Goal: Answer question/provide support: Share knowledge or assist other users

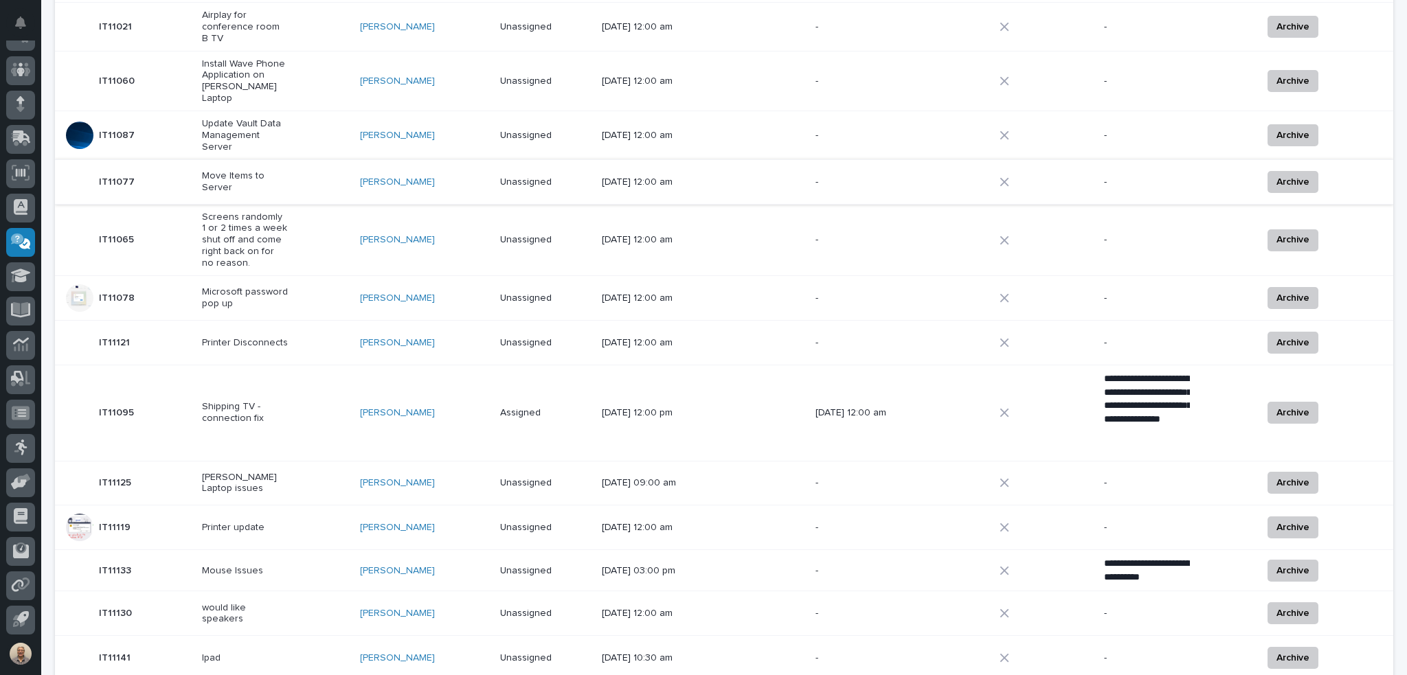
scroll to position [69, 0]
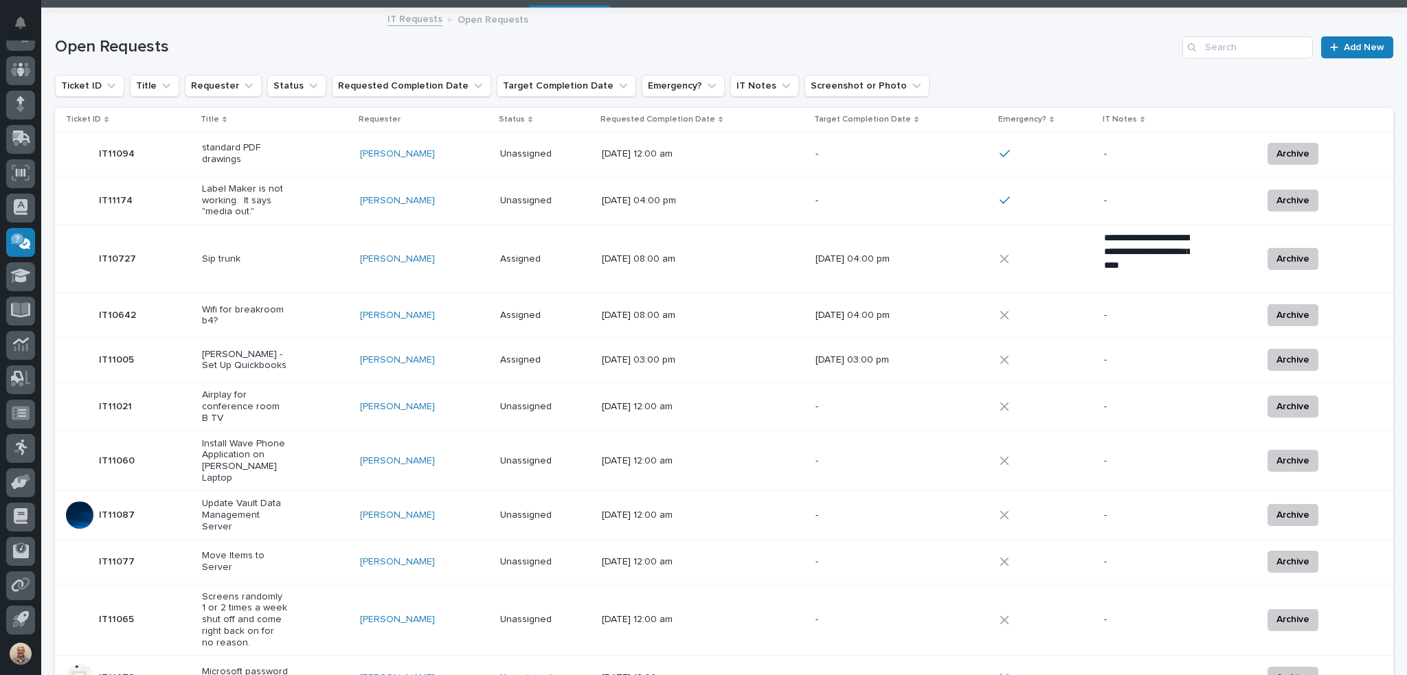
click at [246, 205] on p "Label Maker is not working. It says "media out."" at bounding box center [245, 200] width 86 height 34
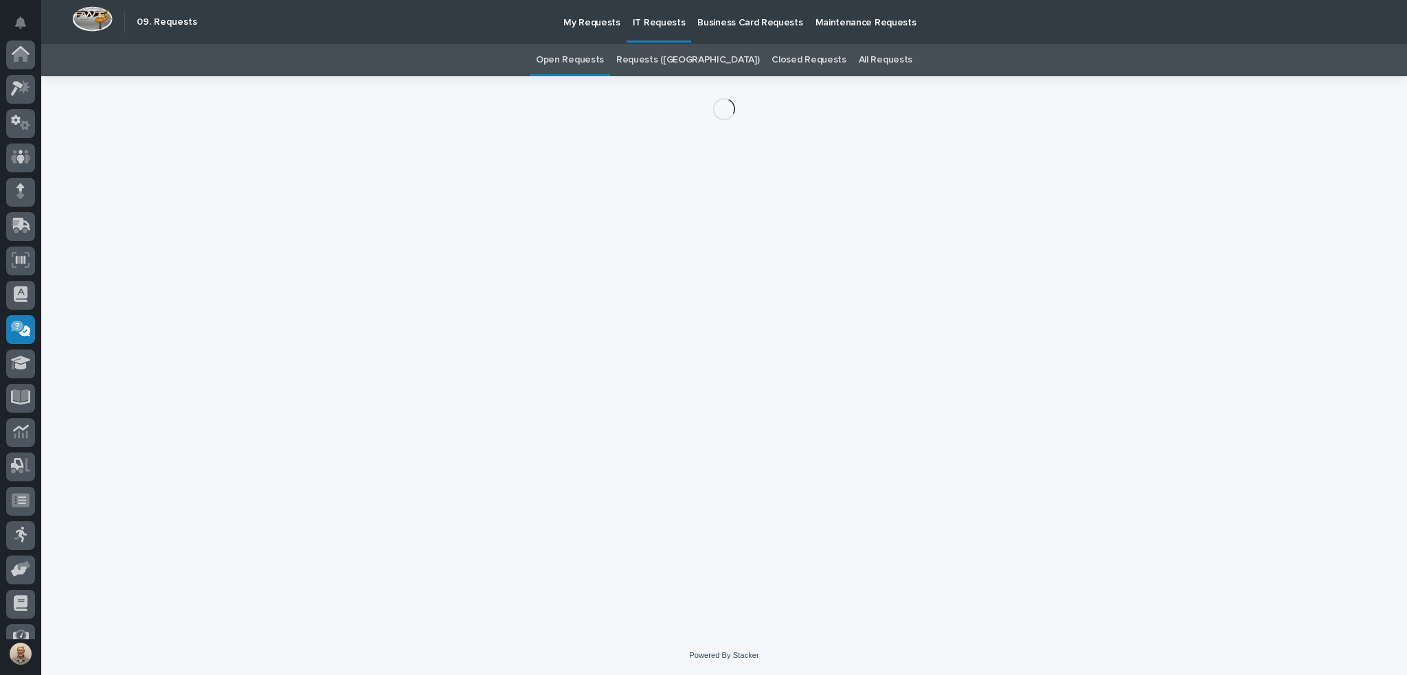
scroll to position [87, 0]
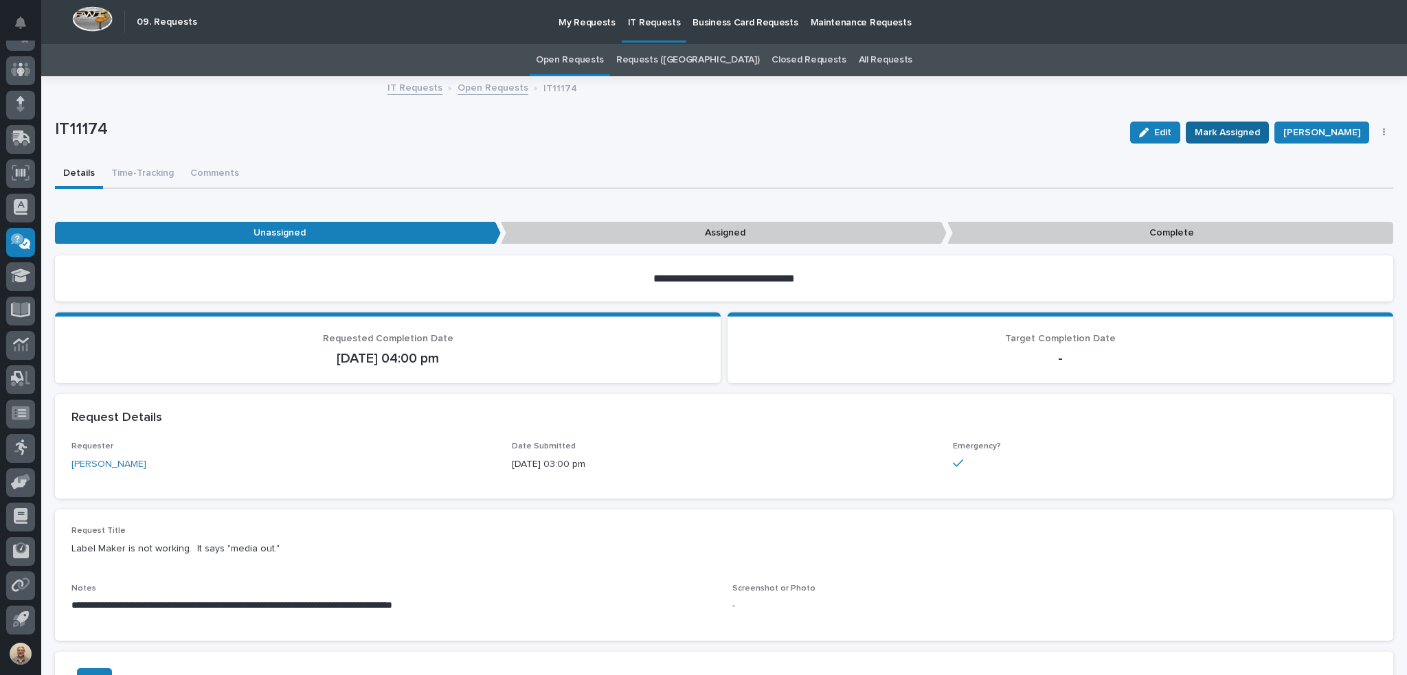
click at [1221, 133] on span "Mark Assigned" at bounding box center [1227, 132] width 65 height 16
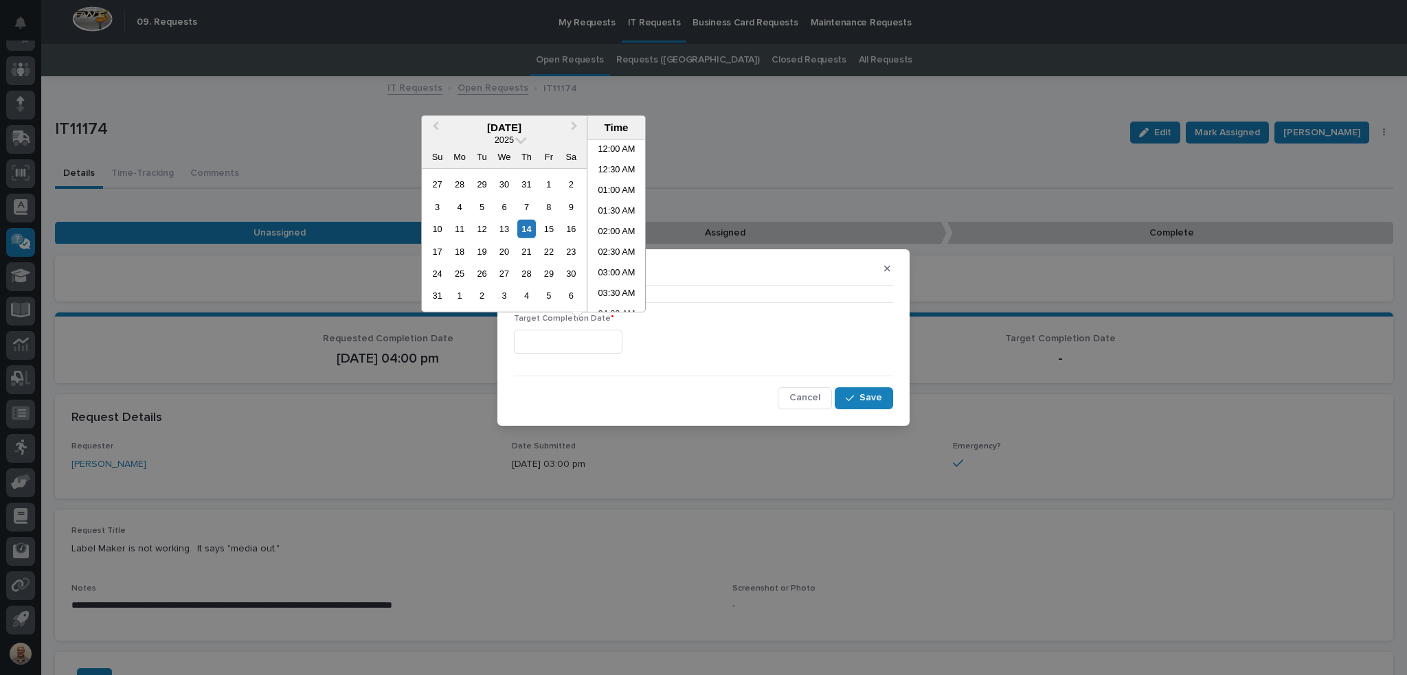
click at [587, 337] on input "text" at bounding box center [568, 342] width 109 height 24
click at [607, 223] on li "03:00 PM" at bounding box center [616, 226] width 58 height 21
type input "**********"
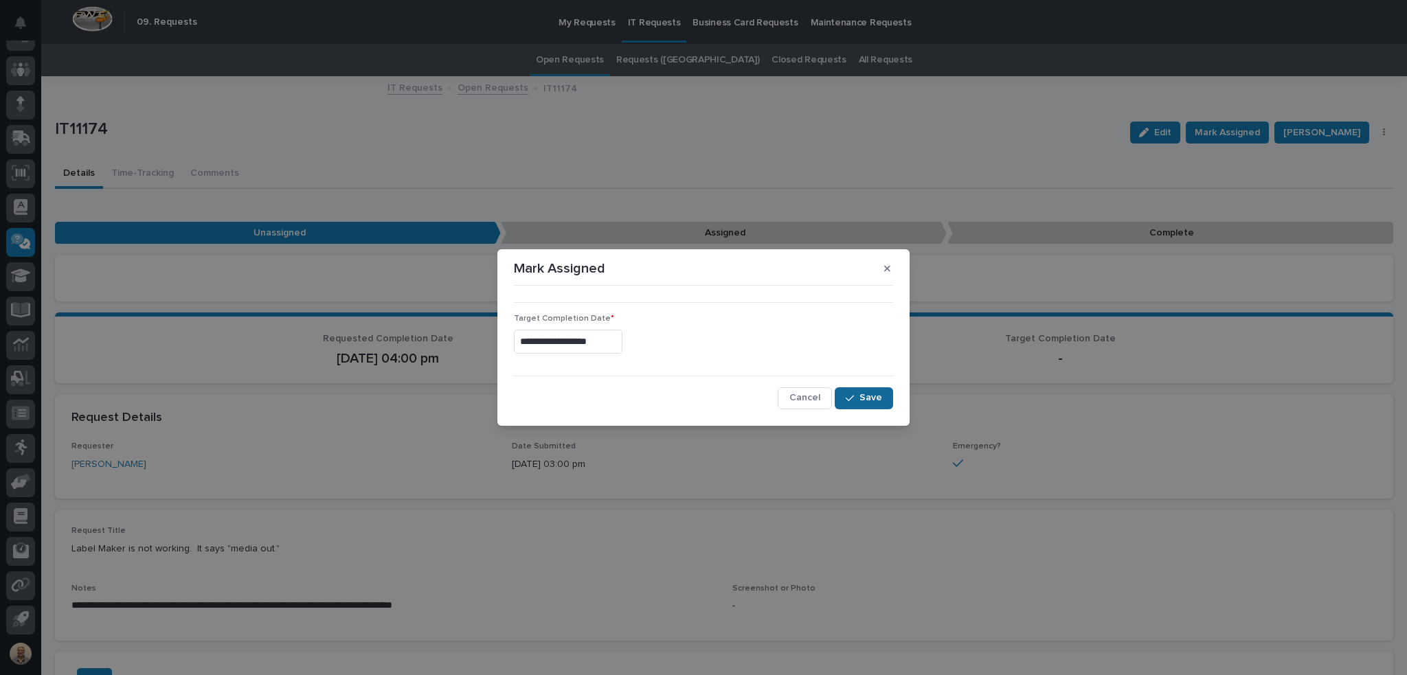
click at [870, 398] on span "Save" at bounding box center [870, 398] width 23 height 12
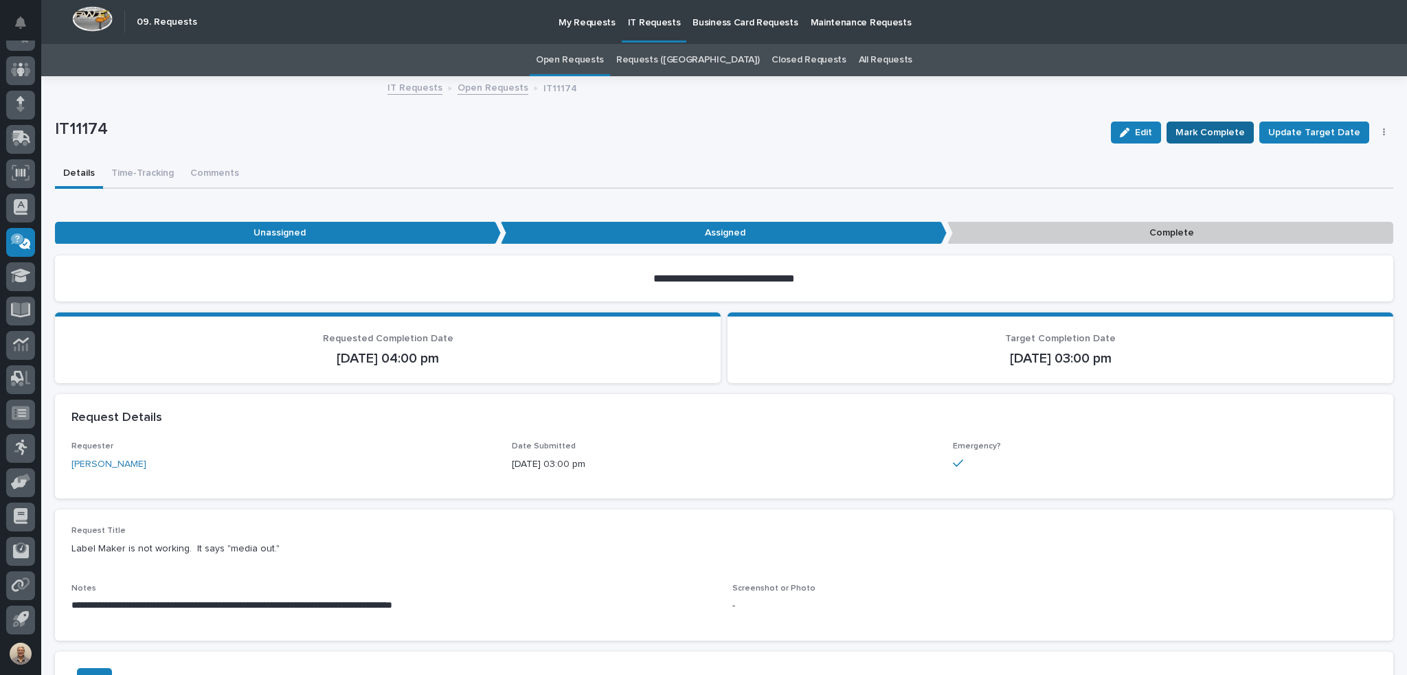
click at [1213, 134] on span "Mark Complete" at bounding box center [1209, 132] width 69 height 16
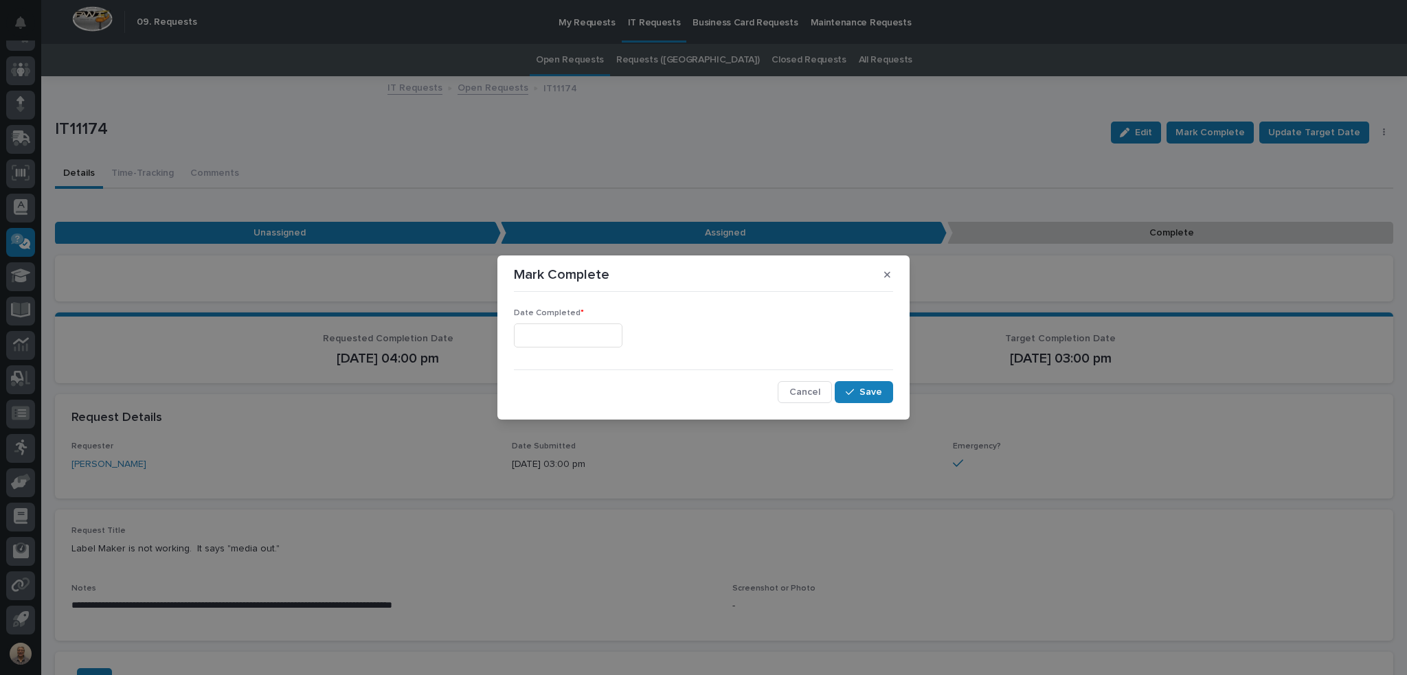
click at [605, 336] on input "text" at bounding box center [568, 336] width 109 height 24
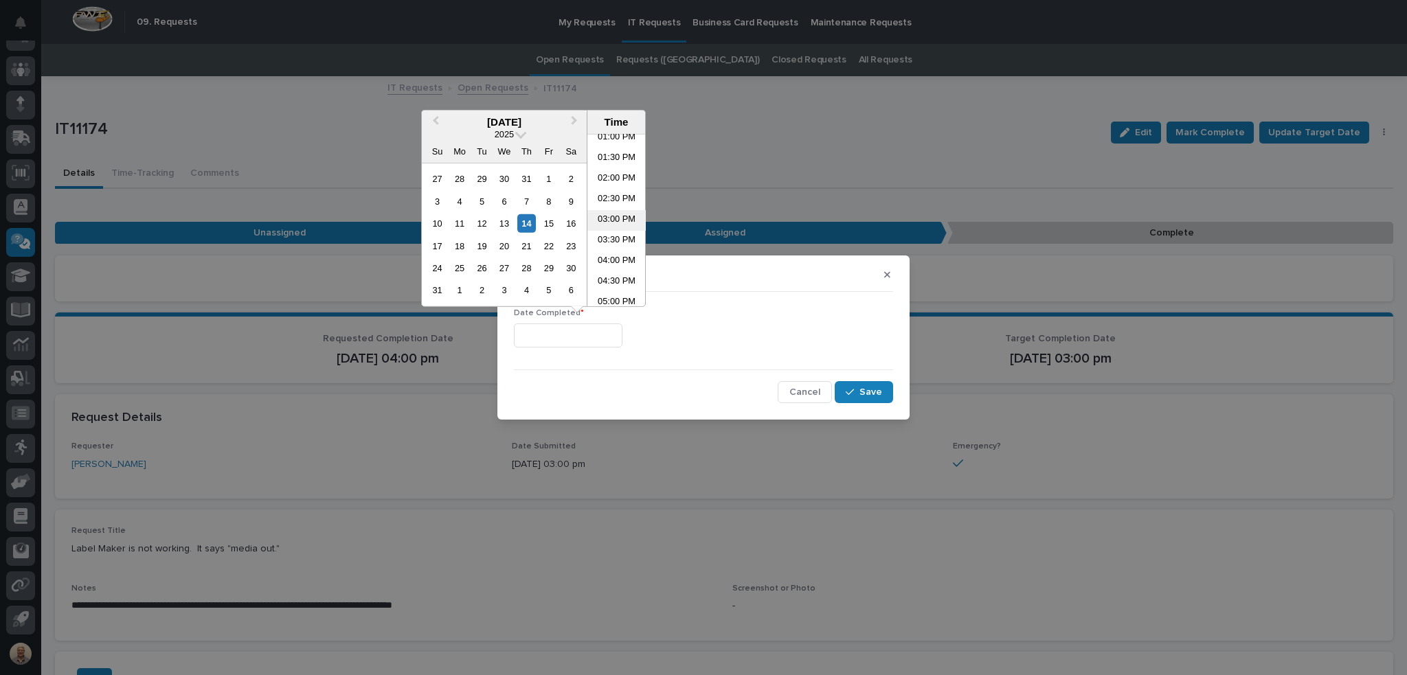
click at [612, 216] on li "03:00 PM" at bounding box center [616, 220] width 58 height 21
type input "**********"
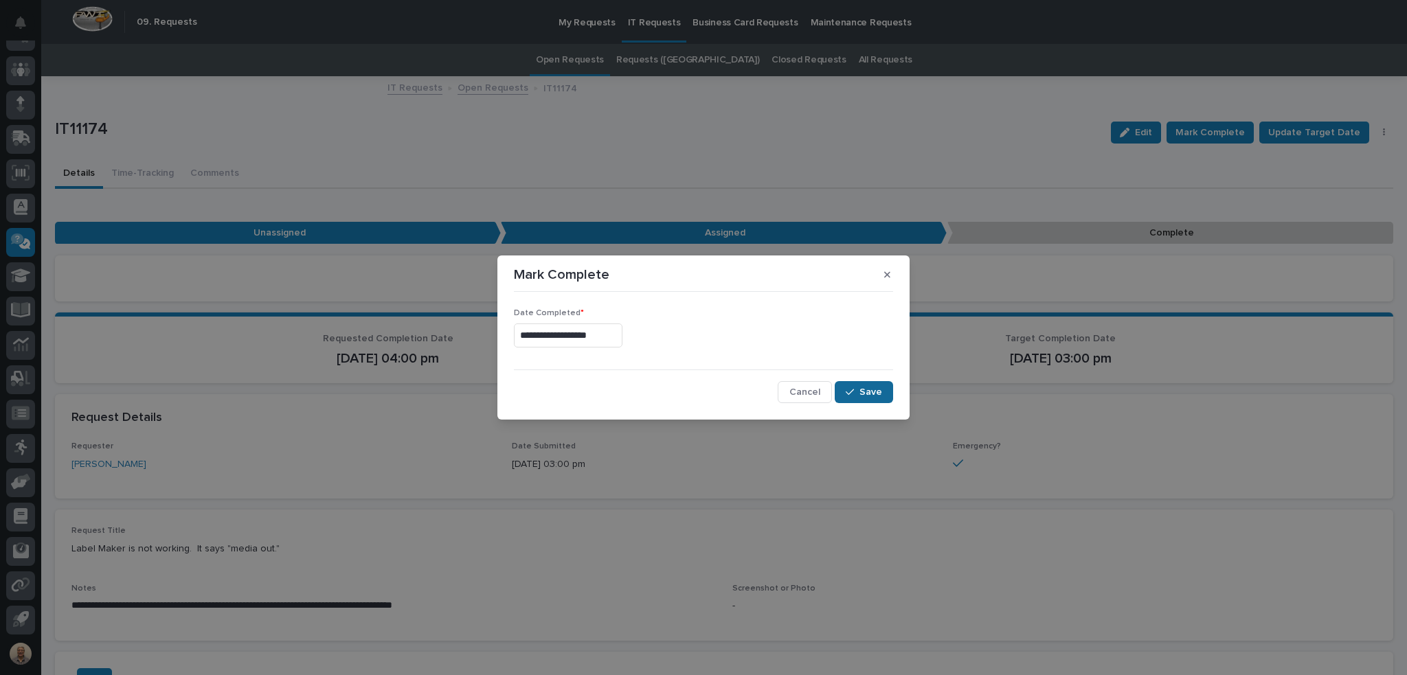
click at [870, 386] on span "Save" at bounding box center [870, 392] width 23 height 12
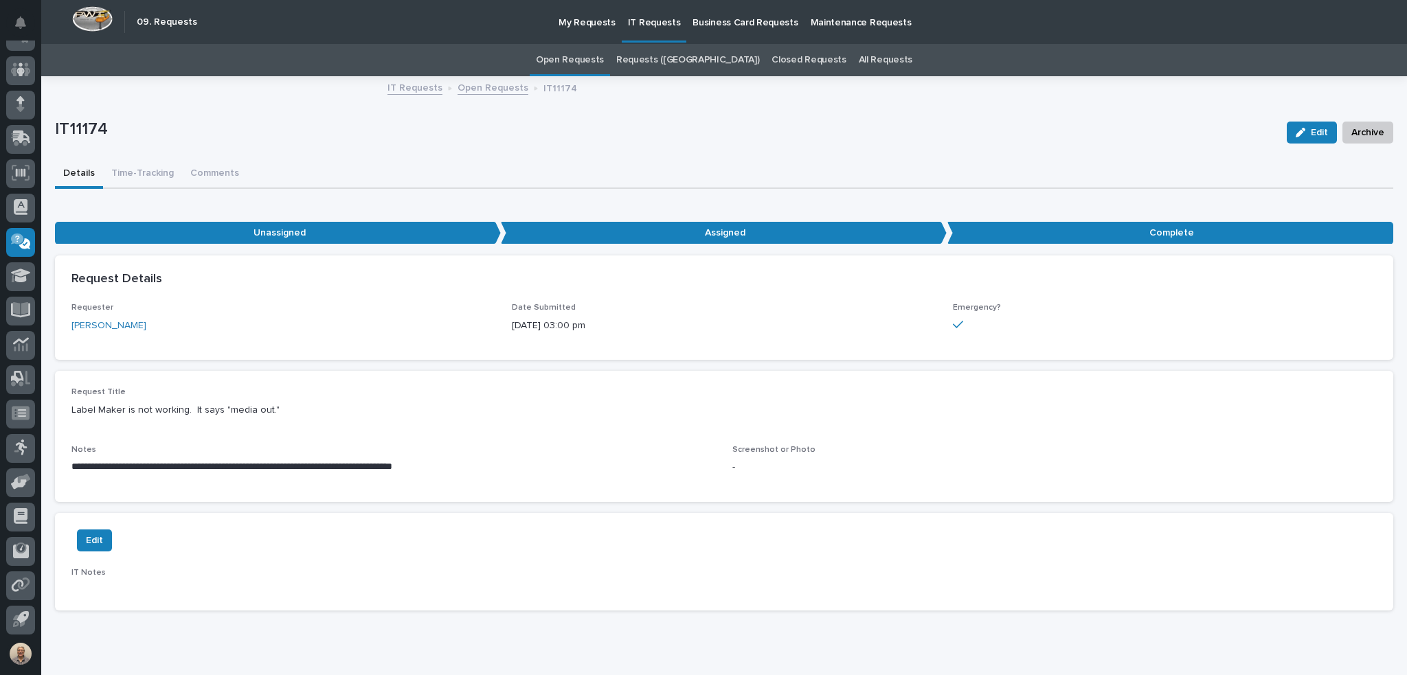
click at [656, 22] on p "IT Requests" at bounding box center [654, 14] width 53 height 29
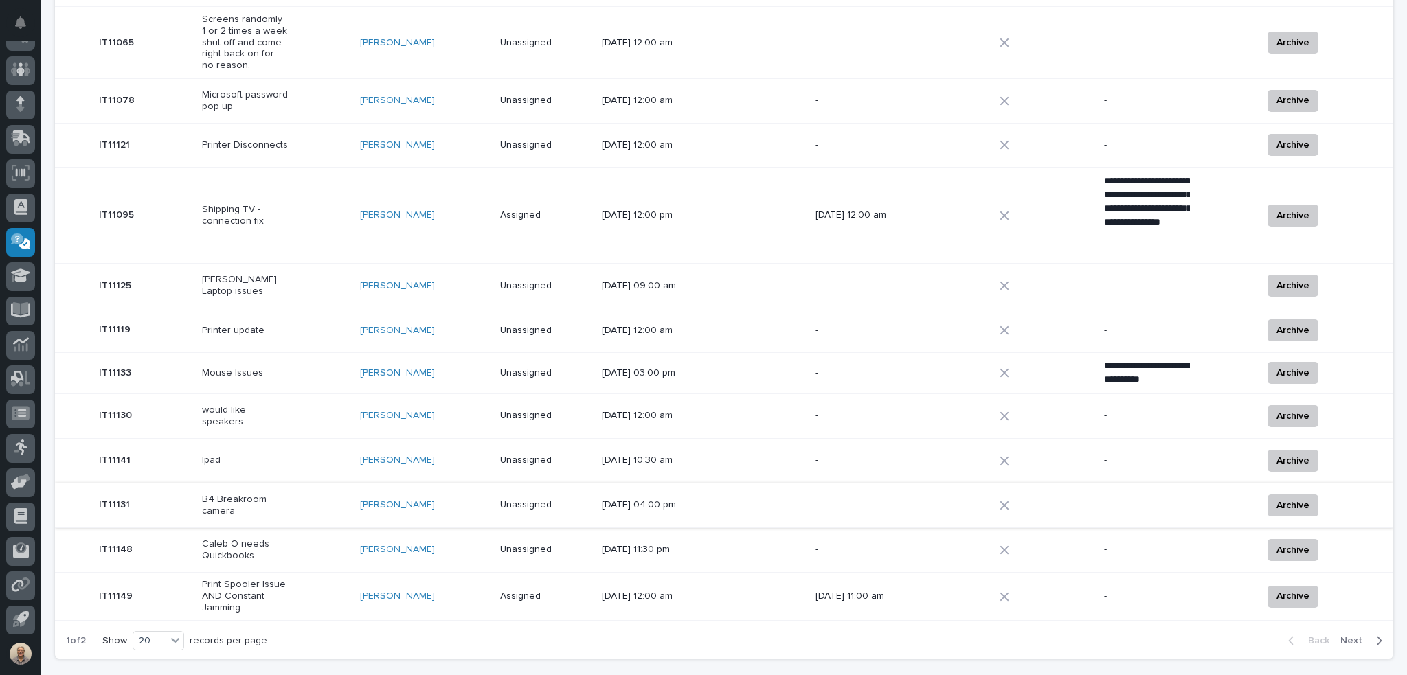
scroll to position [681, 0]
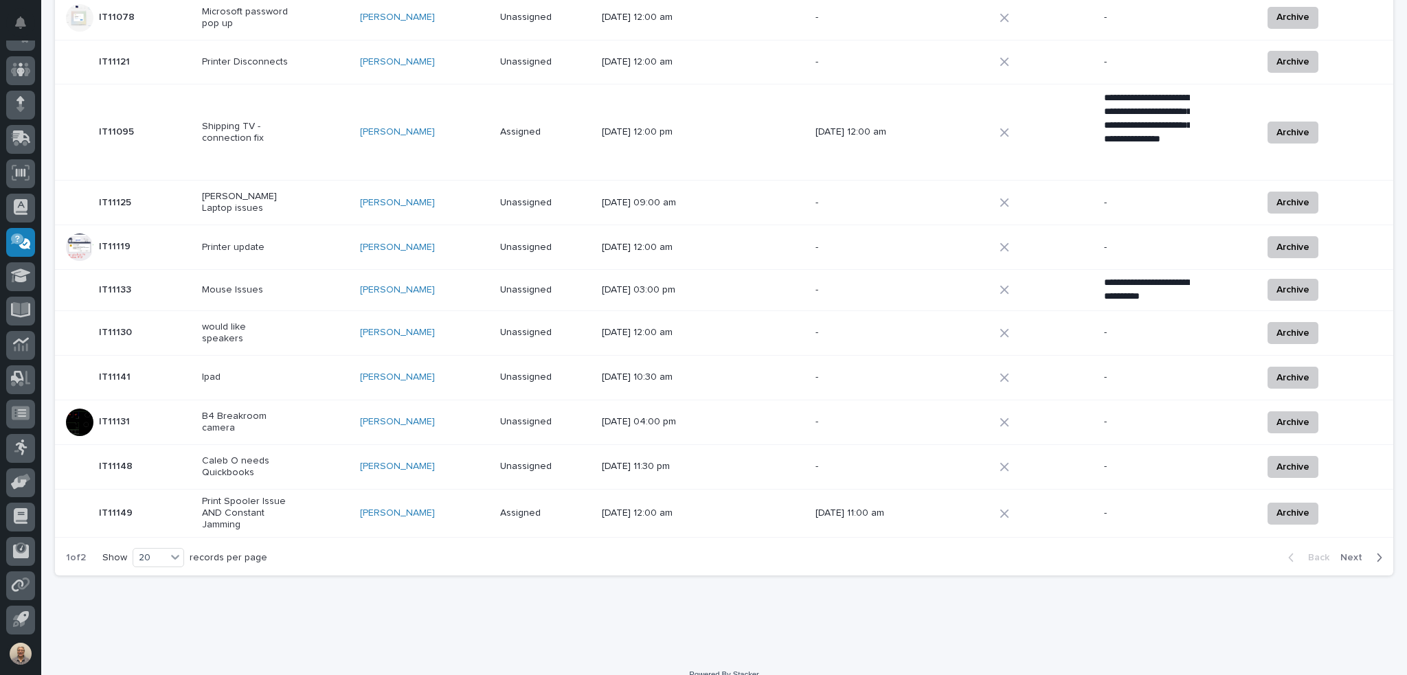
click at [1348, 552] on span "Next" at bounding box center [1355, 558] width 30 height 12
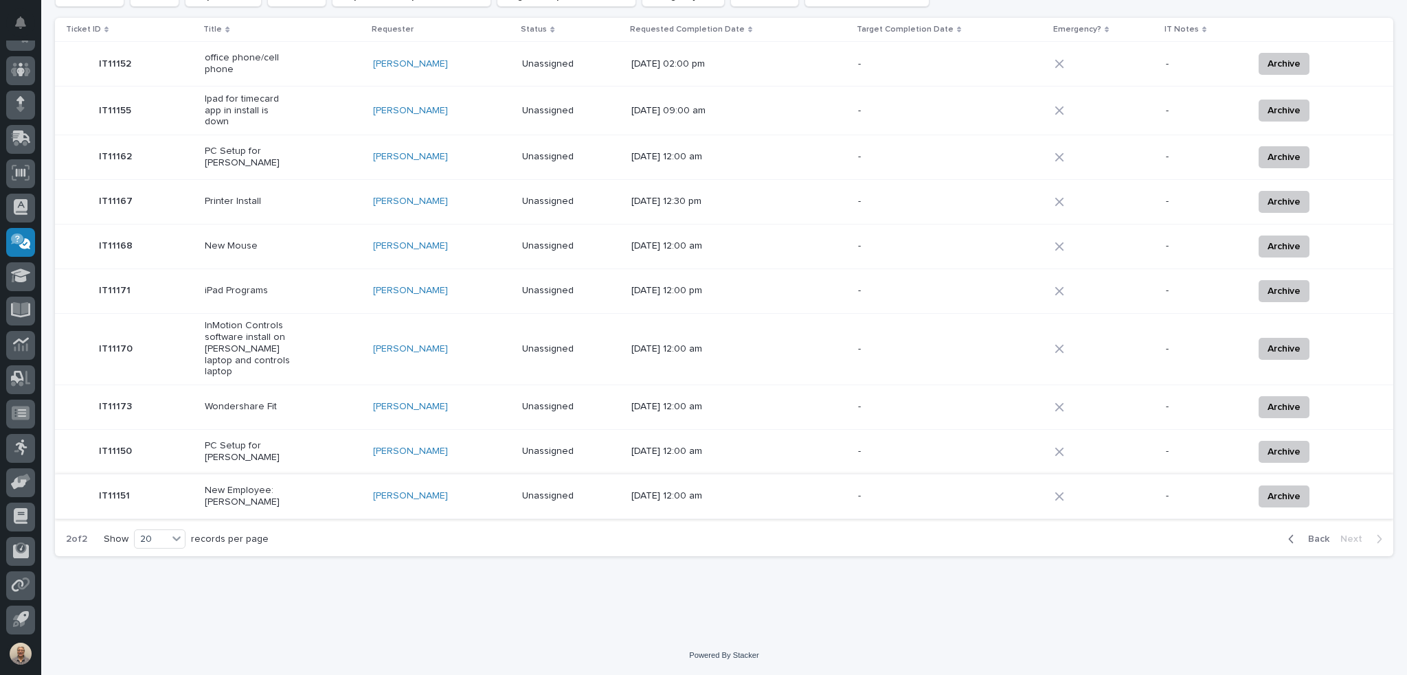
scroll to position [145, 0]
